Goal: Task Accomplishment & Management: Manage account settings

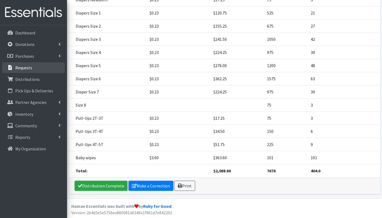
scroll to position [115, 0]
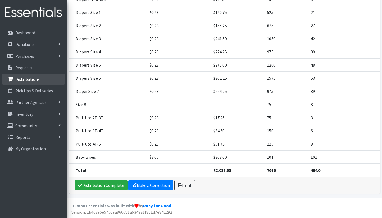
click at [30, 80] on p "Distributions" at bounding box center [27, 78] width 24 height 5
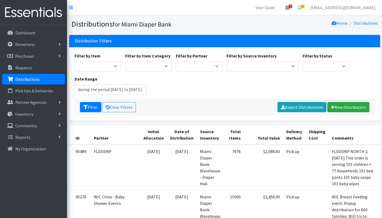
type input "[DATE] - [DATE]"
click at [208, 68] on select "A Safe Haven for Newborns Belafonte TACOLCY Center Boys Town South Florida Brid…" at bounding box center [199, 66] width 47 height 10
select select "2872"
click at [176, 61] on select "A Safe Haven for Newborns Belafonte TACOLCY Center Boys Town South Florida Brid…" at bounding box center [199, 66] width 47 height 10
click at [96, 106] on button "Filter" at bounding box center [90, 107] width 21 height 10
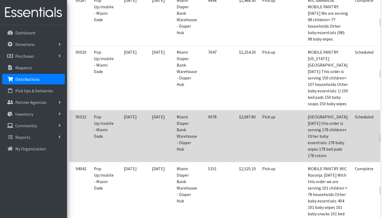
scroll to position [151, 0]
click at [382, 127] on link "Edit" at bounding box center [389, 124] width 14 height 6
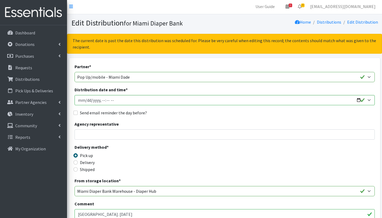
scroll to position [2, 0]
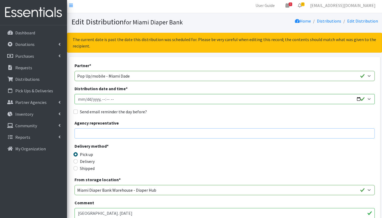
click at [134, 132] on input "Agency representative" at bounding box center [225, 133] width 300 height 10
type input "Gabriela Rojas"
click at [184, 161] on div "Delivery method * Pick up Delivery Shipped Shipping cost" at bounding box center [225, 160] width 300 height 34
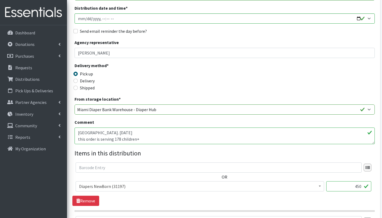
scroll to position [84, 0]
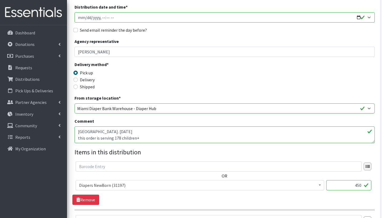
click at [145, 139] on textarea "[GEOGRAPHIC_DATA]. [DATE] this order is serving 178 children+ Other baby essent…" at bounding box center [225, 134] width 300 height 17
click at [121, 137] on textarea "[GEOGRAPHIC_DATA]. [DATE] this order is serving 178 children+ Other baby essent…" at bounding box center [225, 134] width 300 height 17
type textarea "North Miami Beach Library. 08/16/2025 this order is serving children Other baby…"
